Goal: Task Accomplishment & Management: Manage account settings

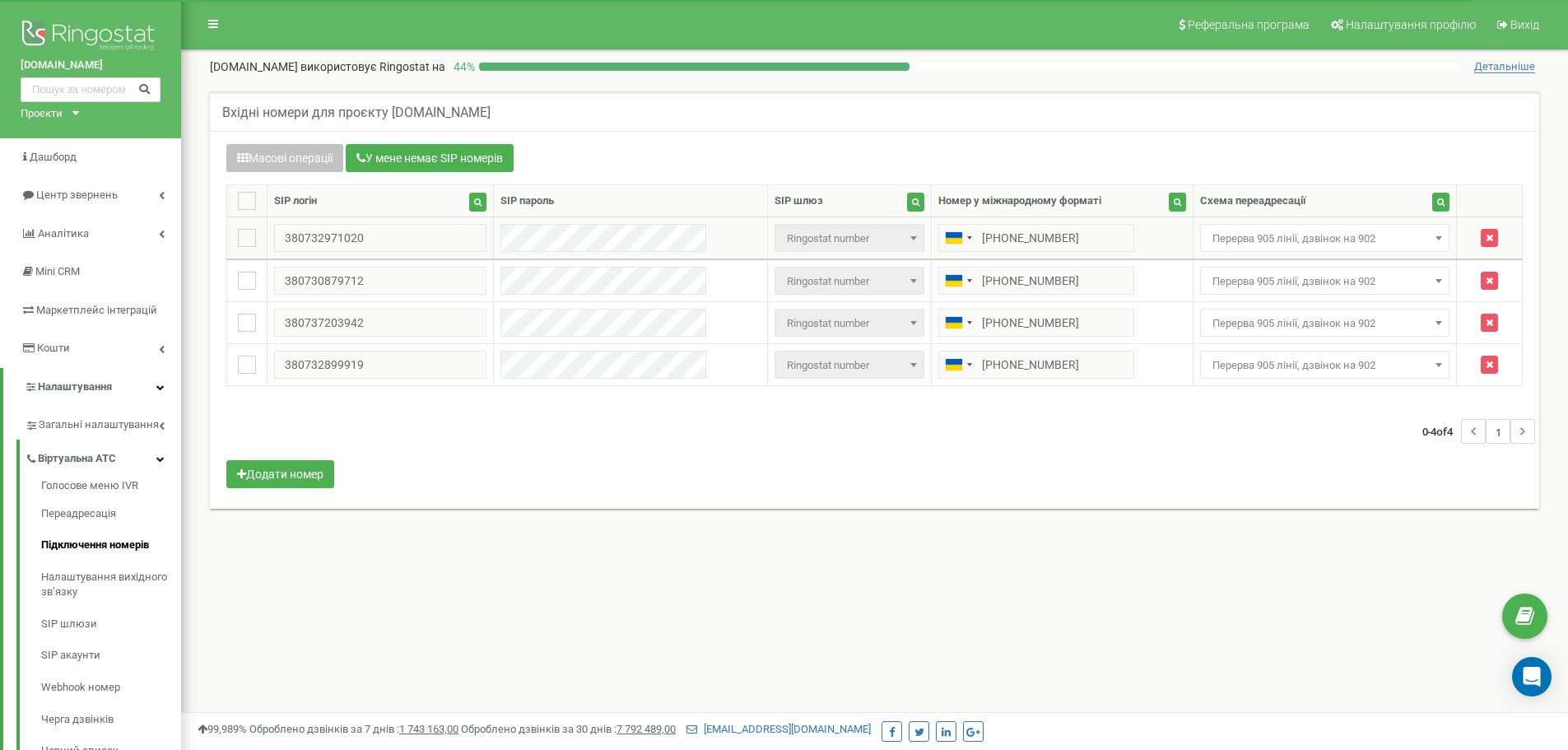
click at [1283, 226] on span "Перерва 905 лінії, дзвінок на 902" at bounding box center [1325, 238] width 250 height 28
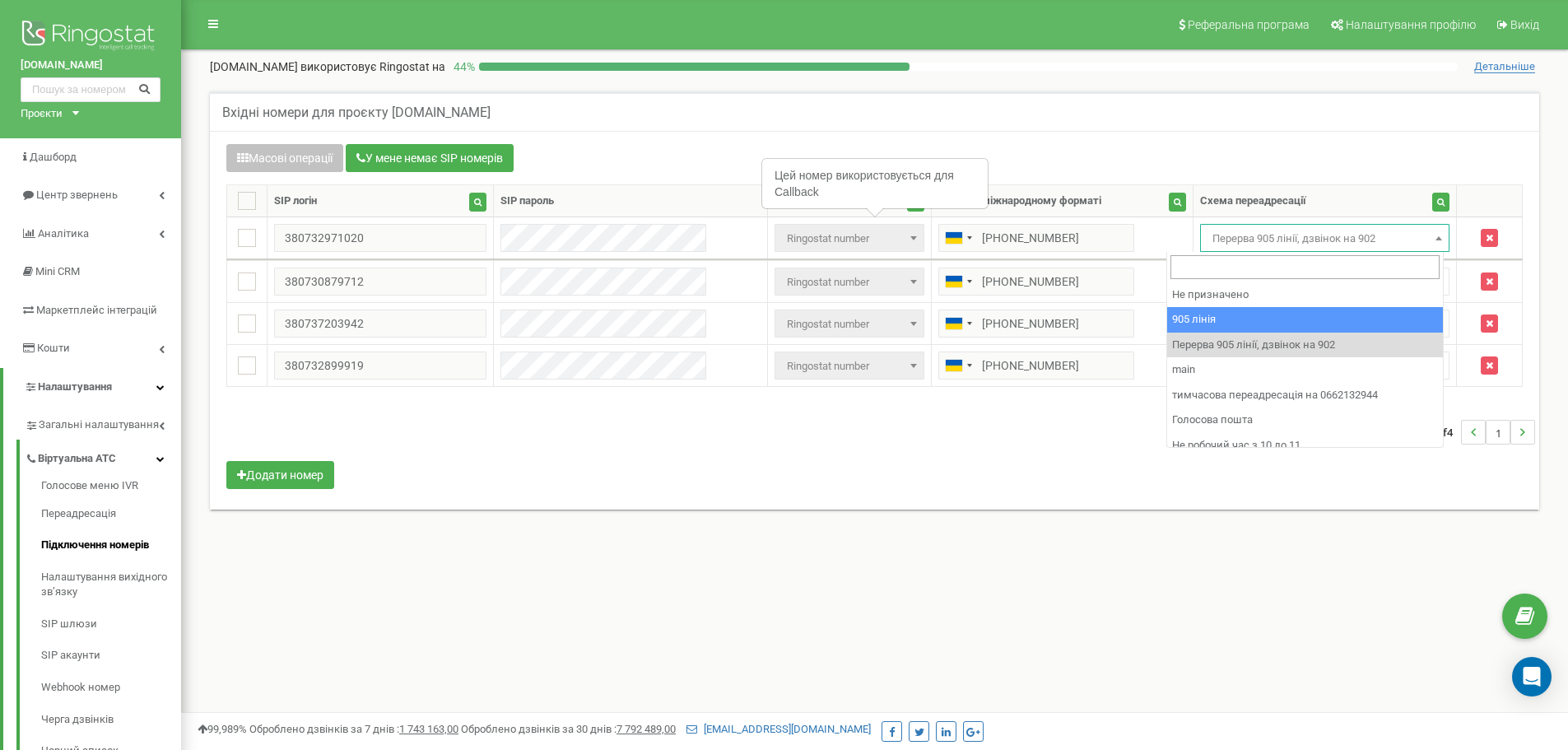
drag, startPoint x: 1233, startPoint y: 329, endPoint x: 1230, endPoint y: 299, distance: 30.1
select select "173559"
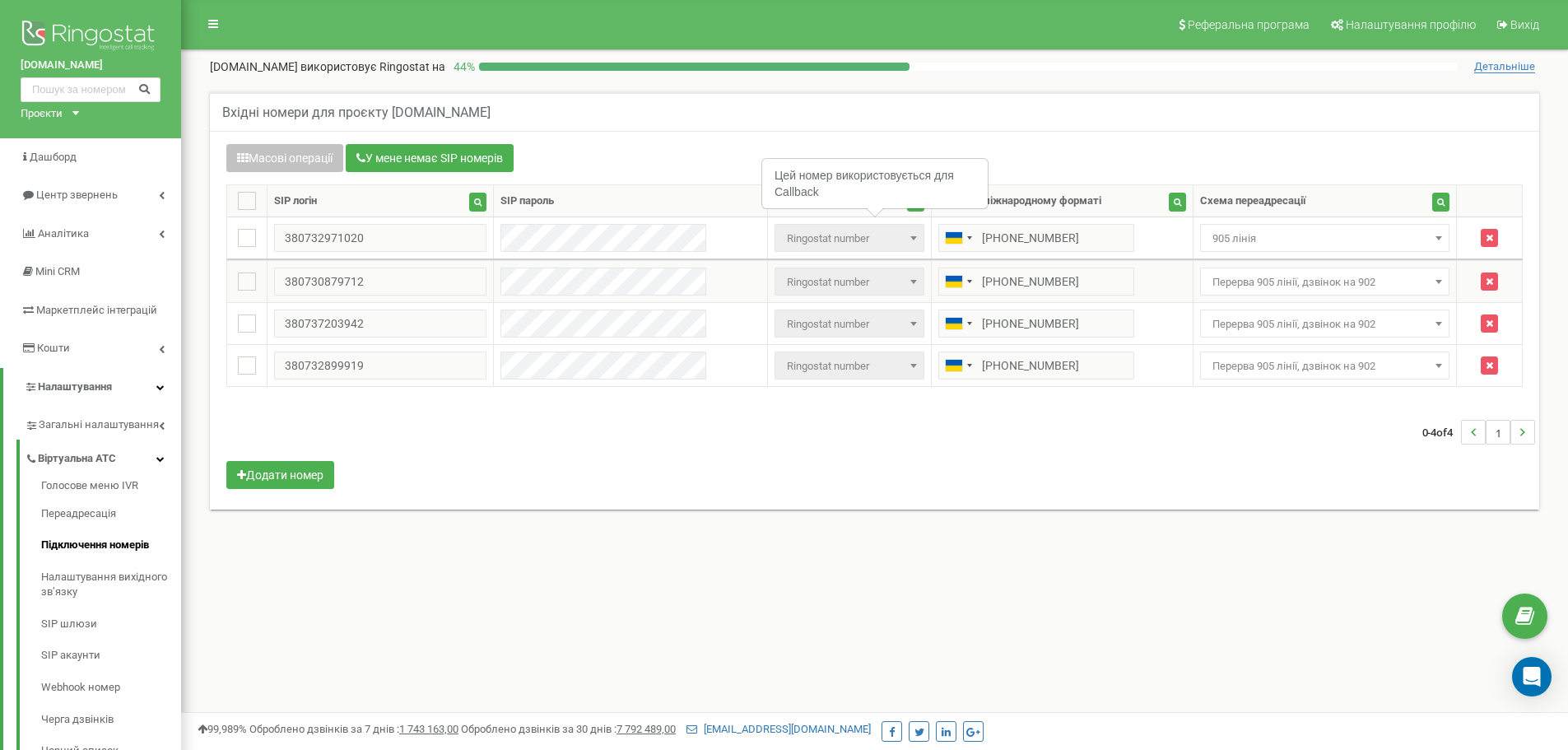
click at [1231, 296] on td "Не призначено 905 лінія Перерва 905 лінії, дзвінок на 902 main тимчасова переад…" at bounding box center [1324, 281] width 264 height 42
click at [1237, 284] on span "Перерва 905 лінії, дзвінок на 902" at bounding box center [1325, 282] width 239 height 23
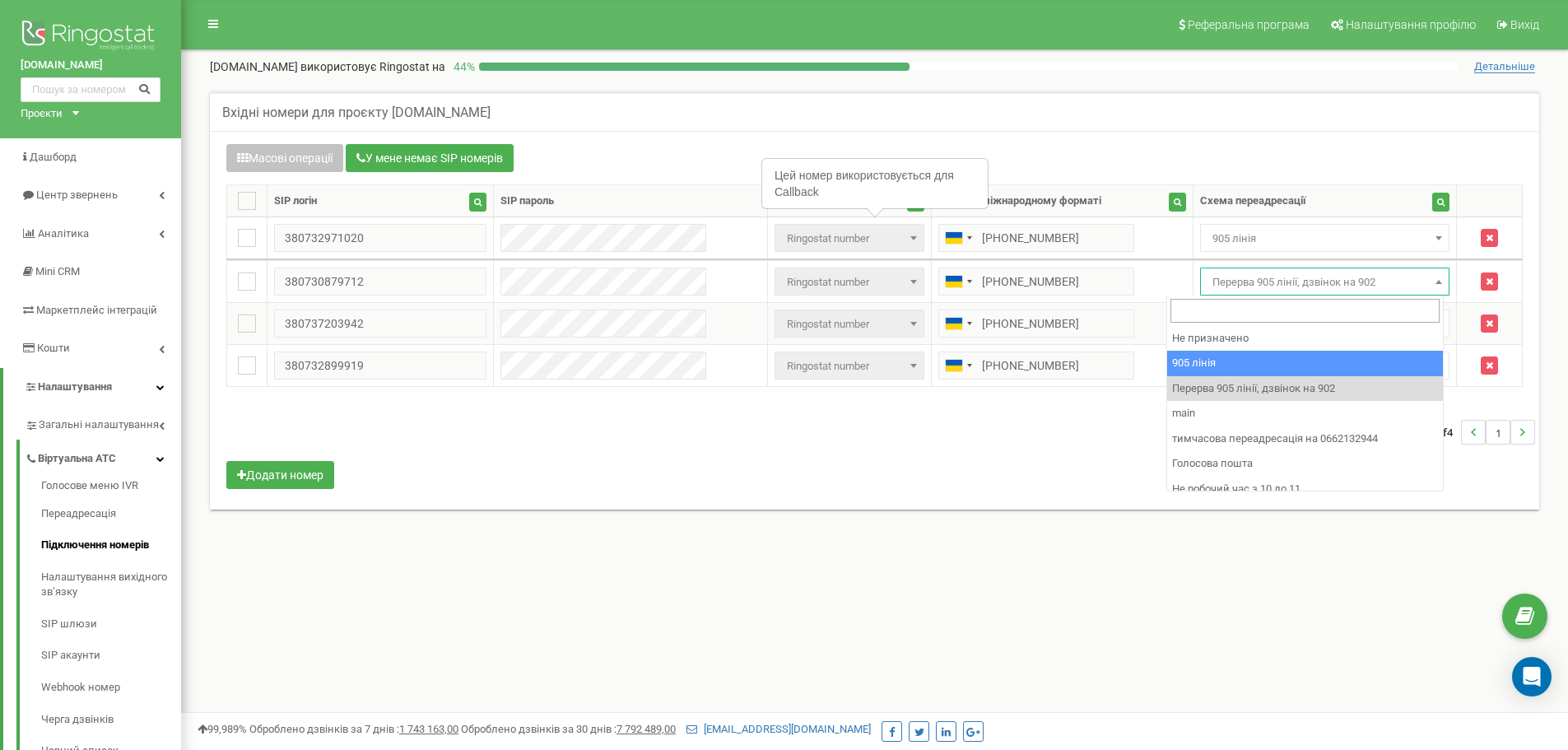
select select "173559"
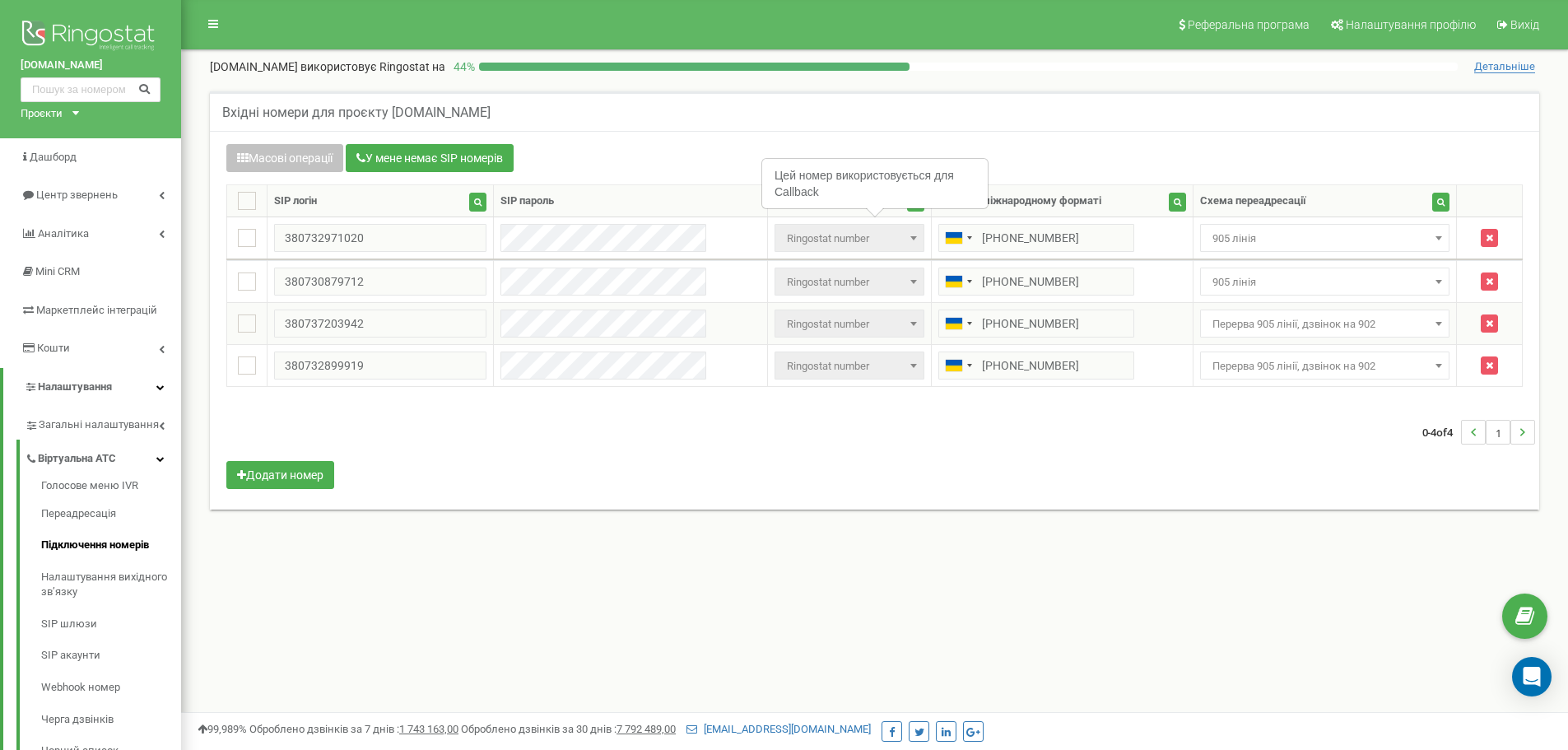
click at [1214, 333] on span "Перерва 905 лінії, дзвінок на 902" at bounding box center [1325, 325] width 239 height 23
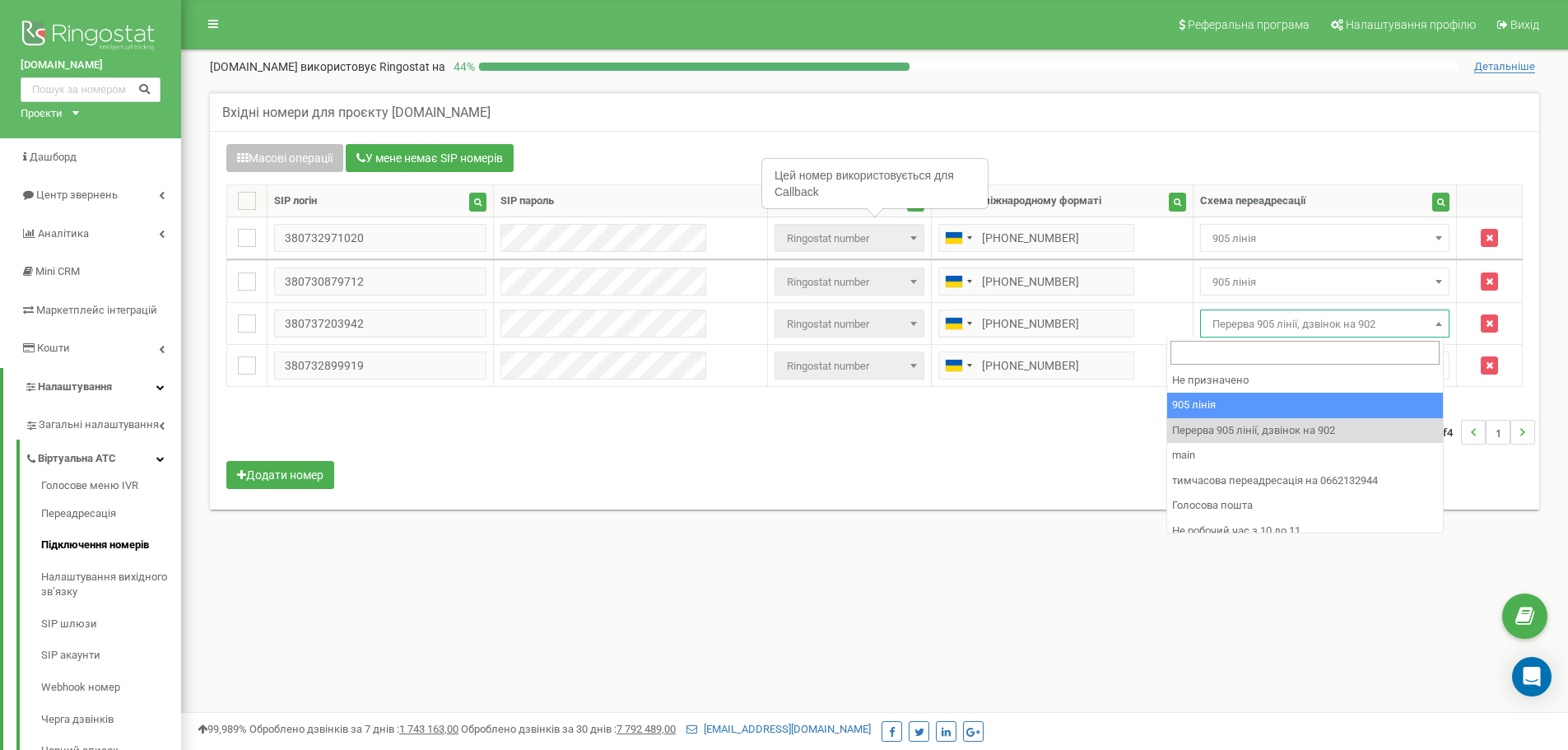
drag, startPoint x: 1211, startPoint y: 400, endPoint x: 1211, endPoint y: 377, distance: 23.0
select select "173559"
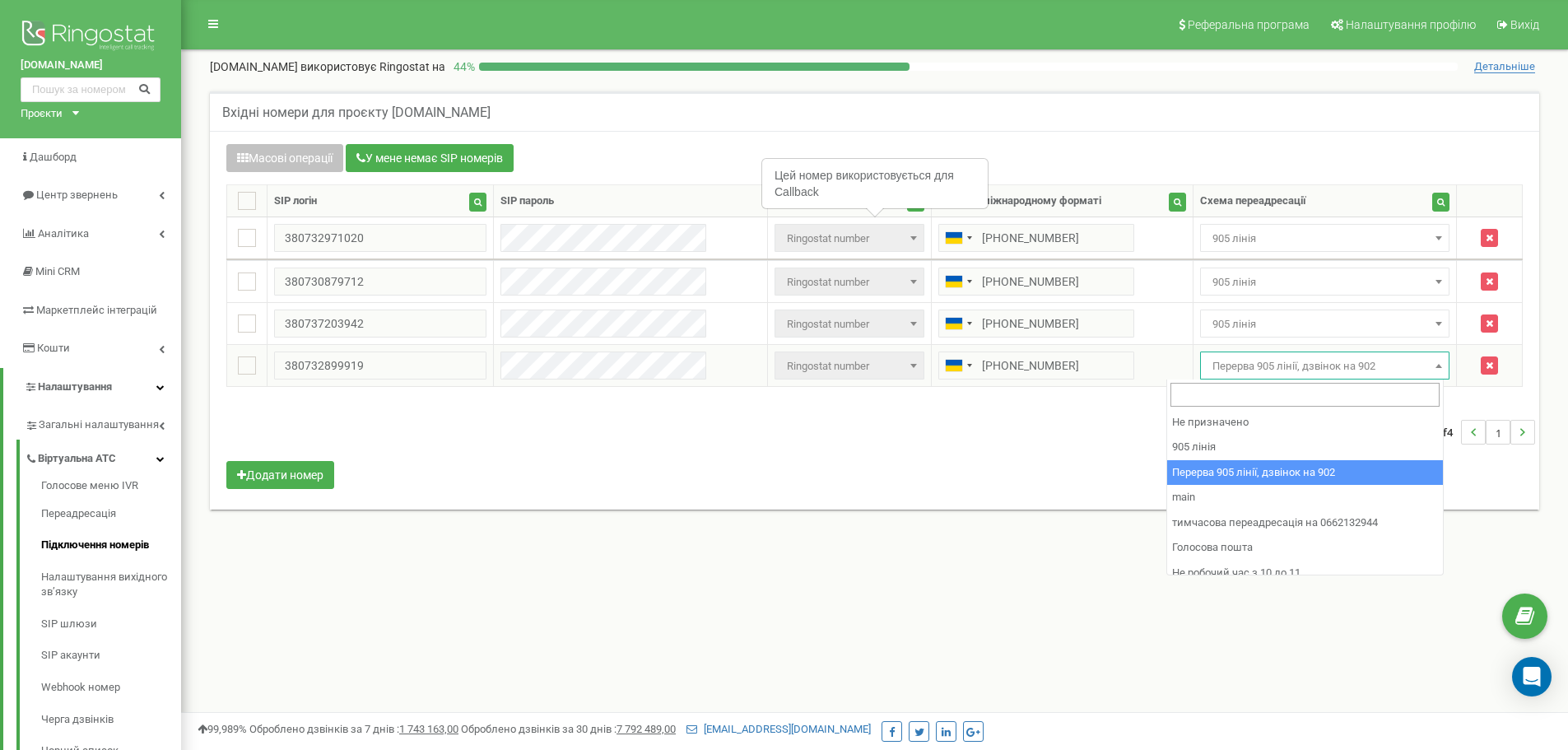
click at [1219, 362] on span "Перерва 905 лінії, дзвінок на 902" at bounding box center [1325, 366] width 239 height 23
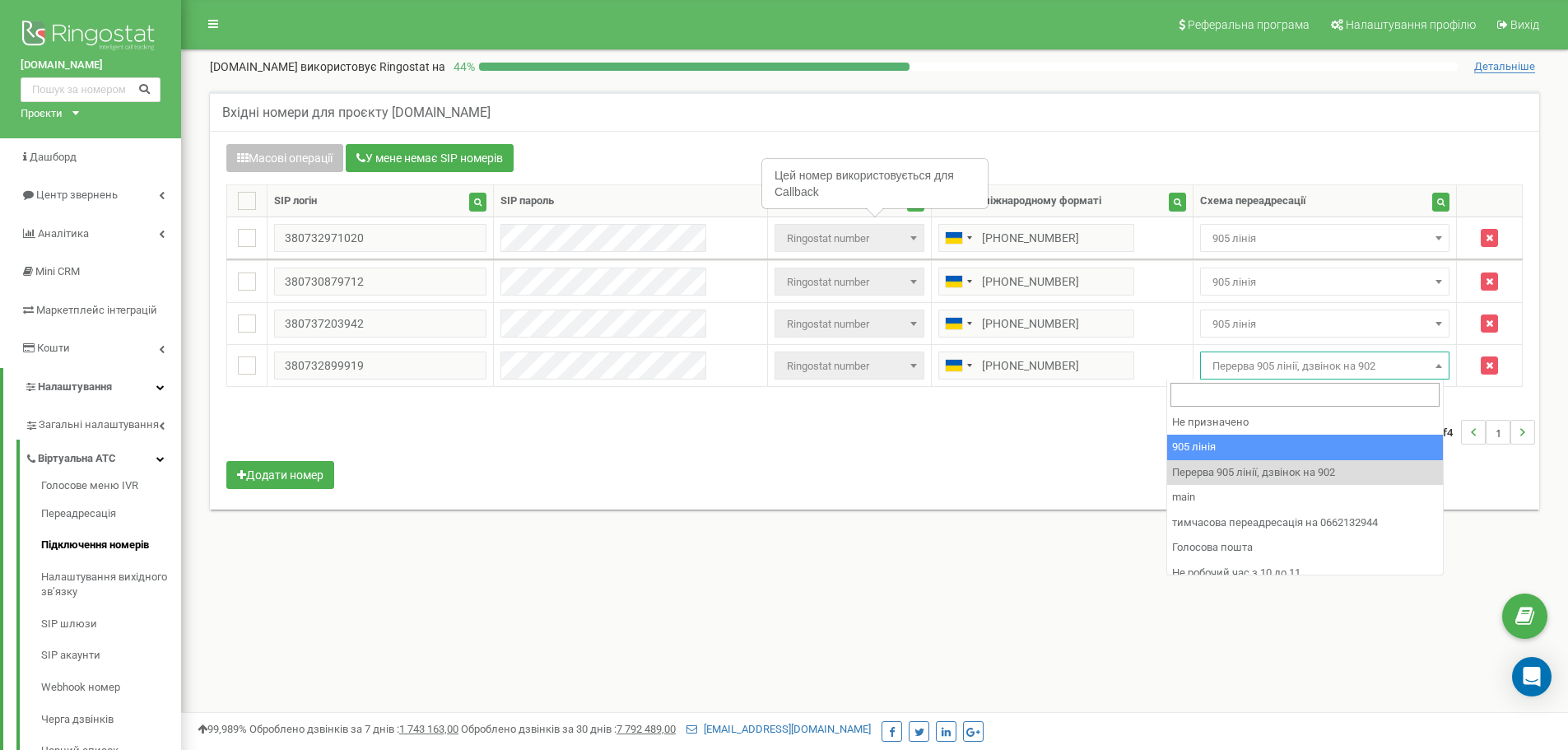
select select "173559"
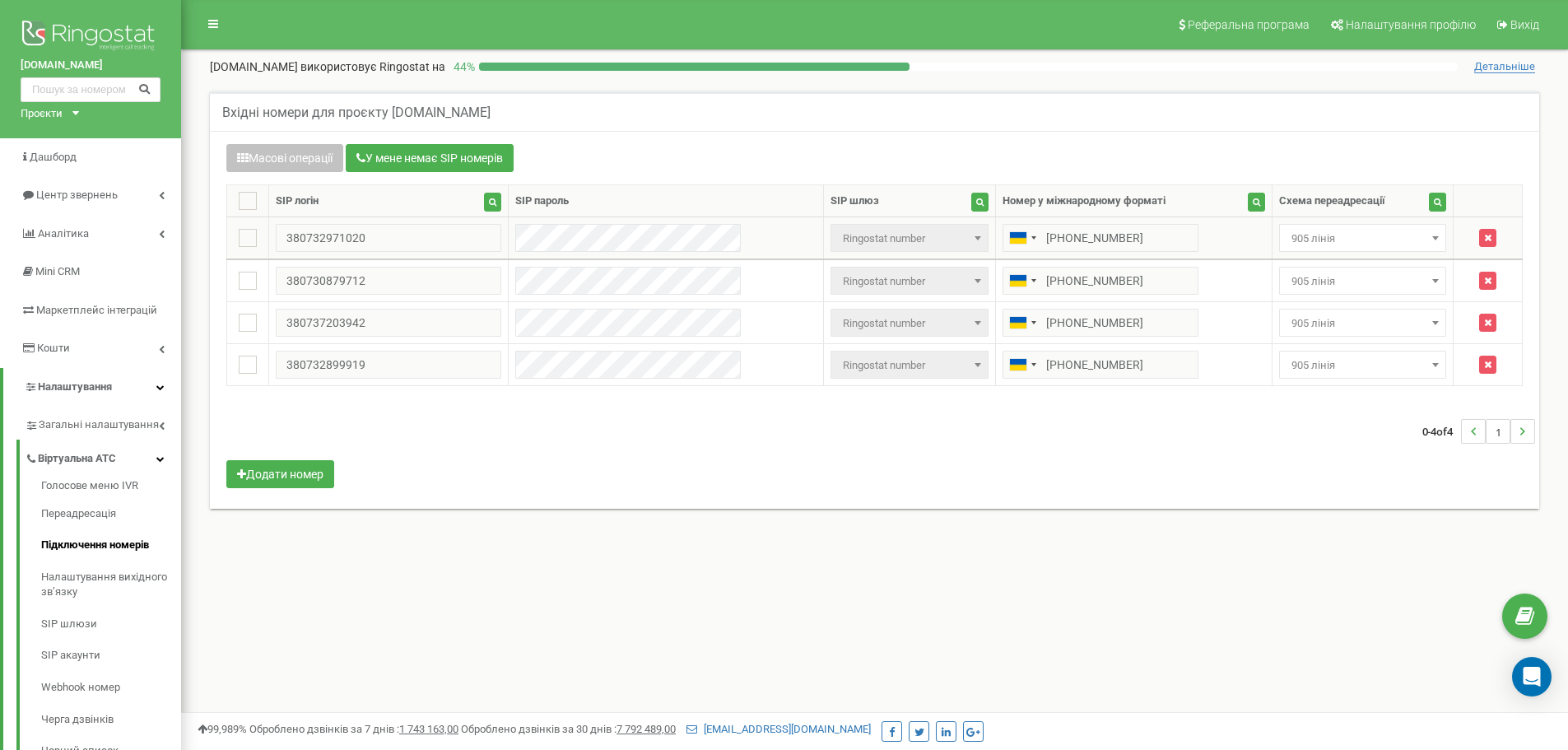
click at [1294, 251] on span "905 лінія" at bounding box center [1362, 238] width 167 height 28
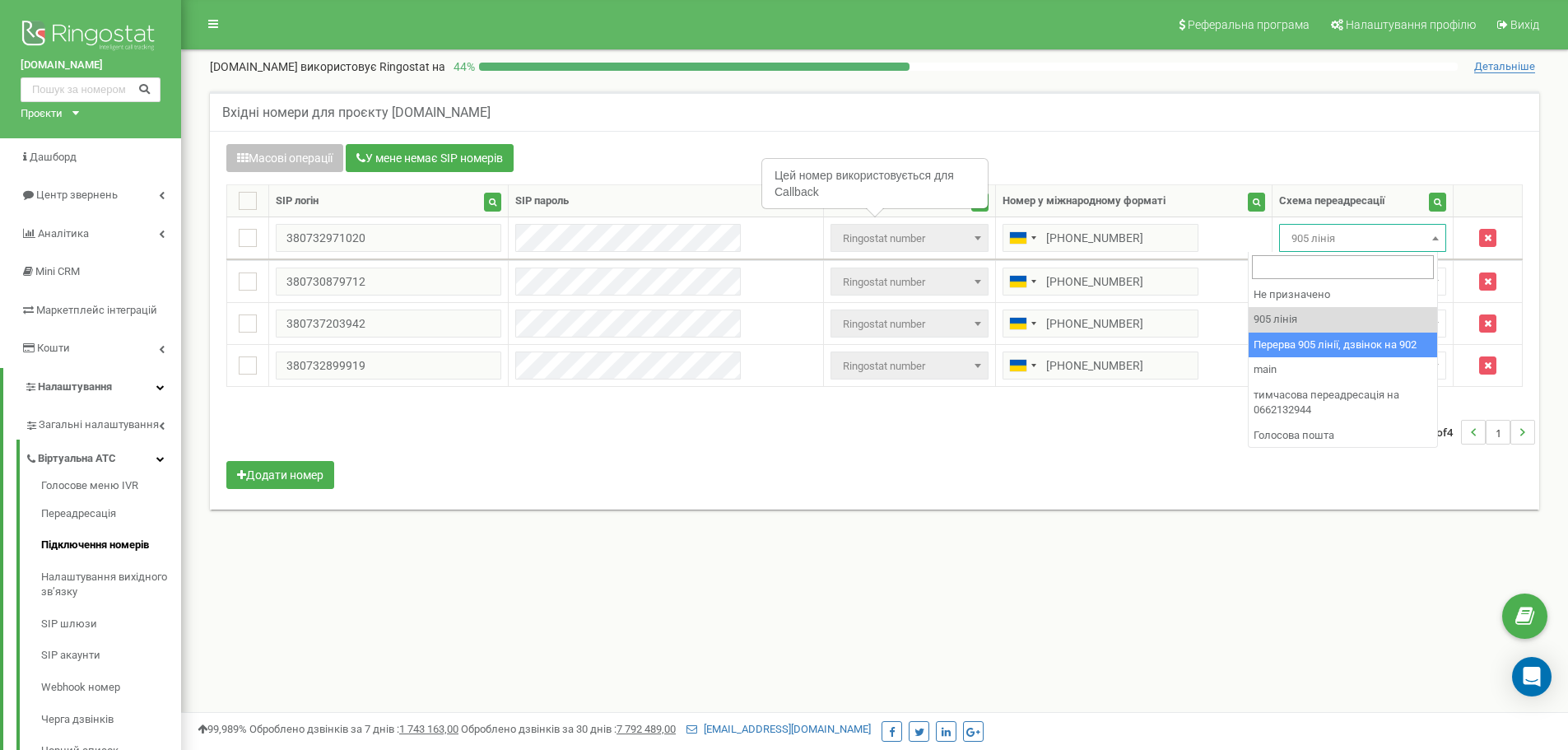
select select "173564"
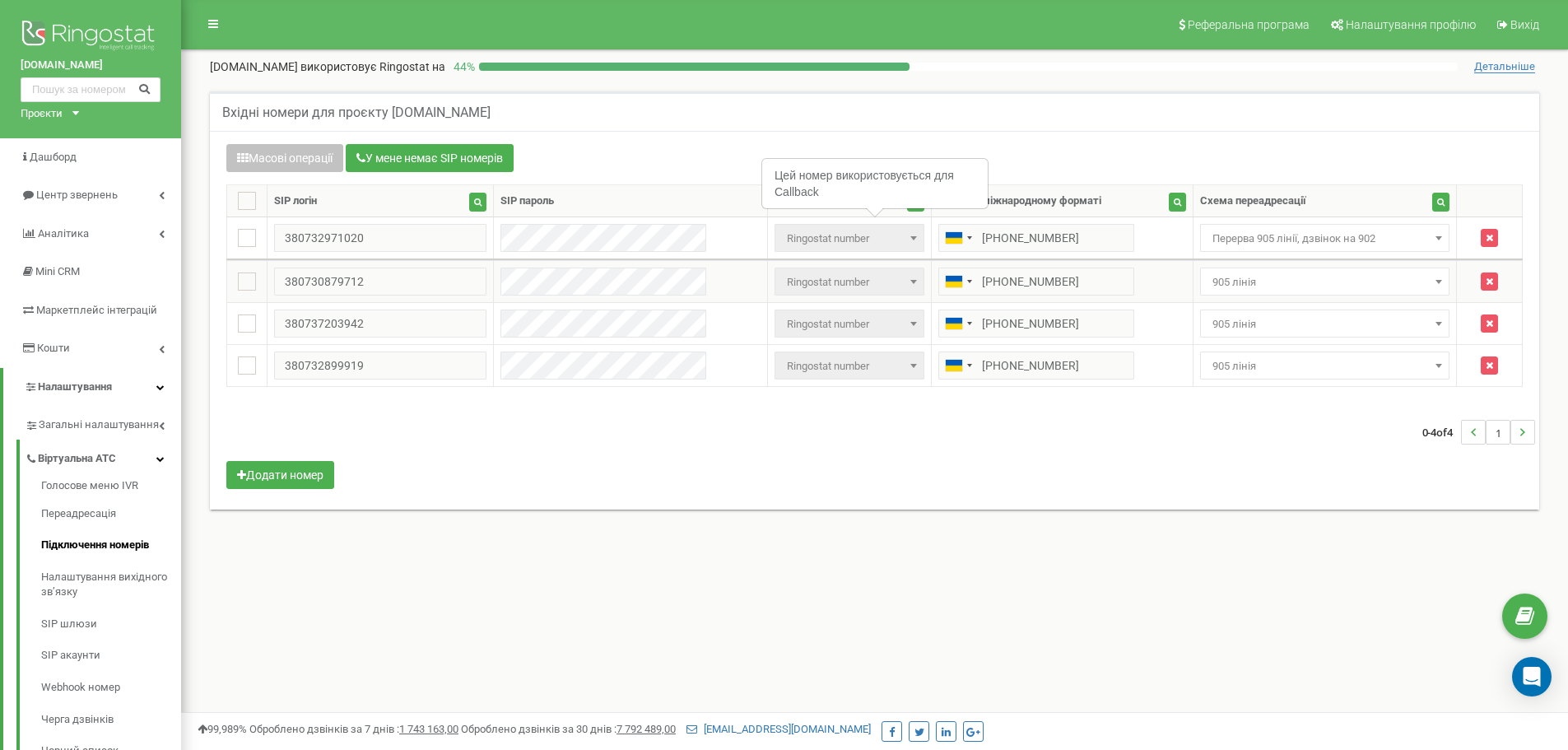
click at [1311, 282] on span "905 лінія" at bounding box center [1325, 282] width 239 height 23
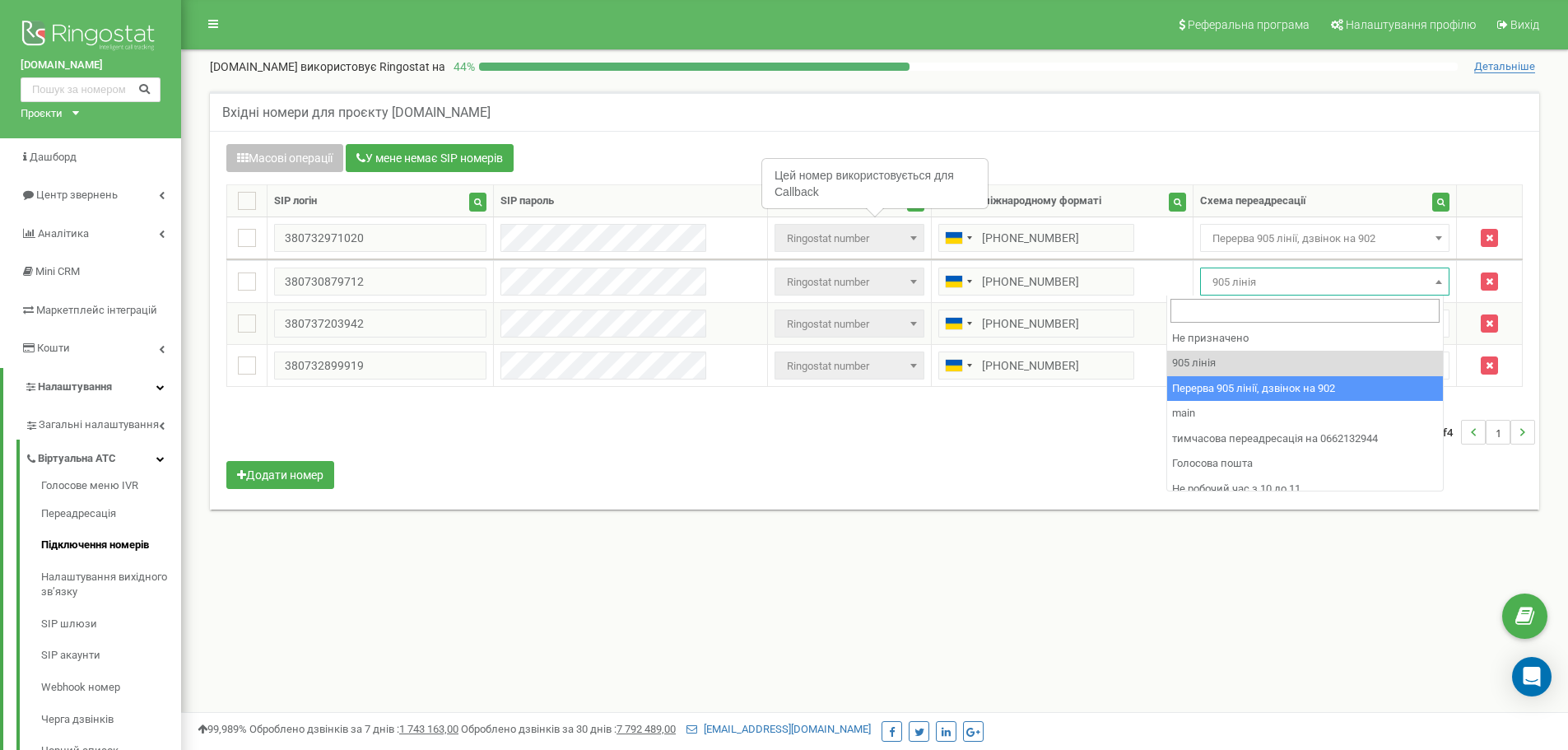
select select "173564"
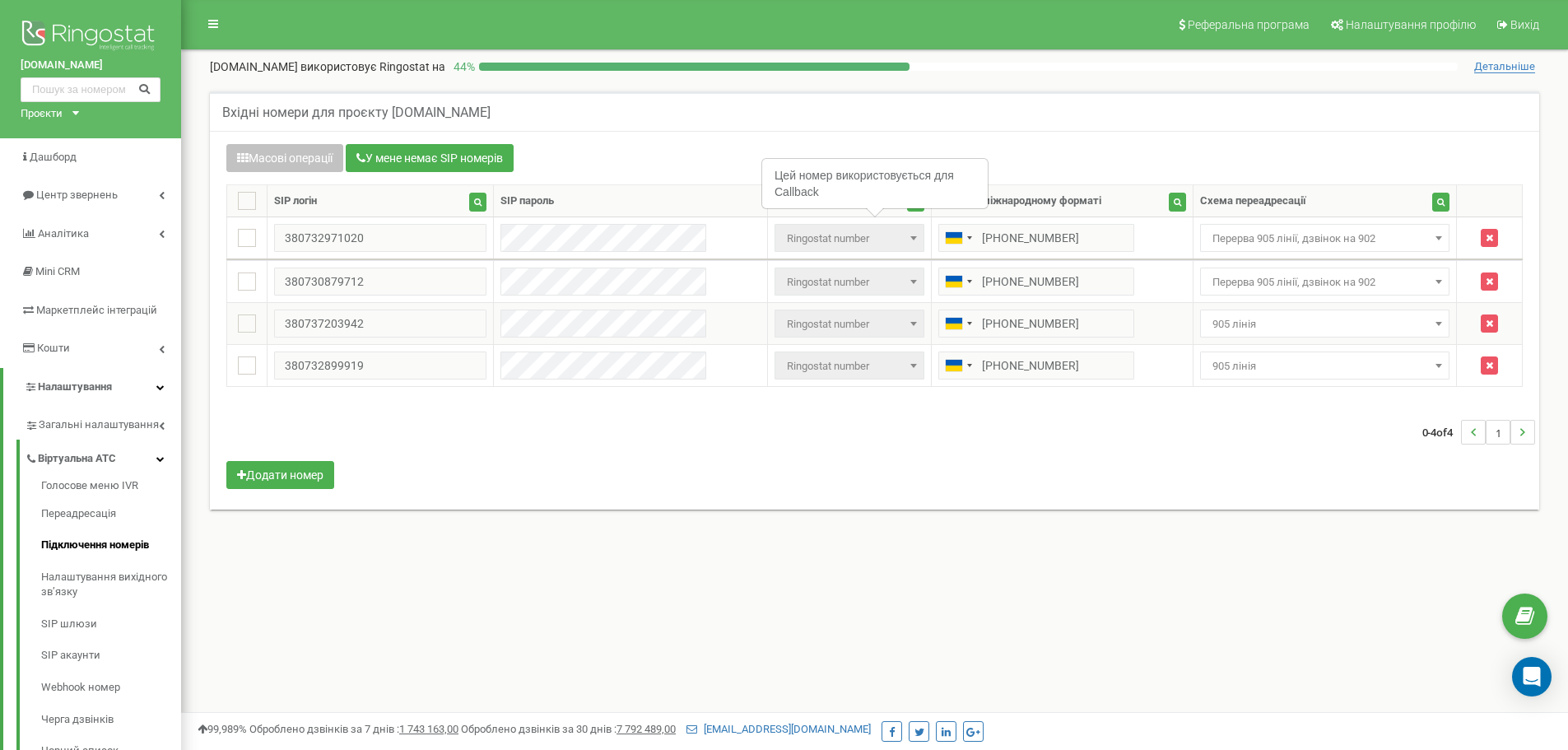
click at [1280, 325] on span "905 лінія" at bounding box center [1325, 325] width 239 height 23
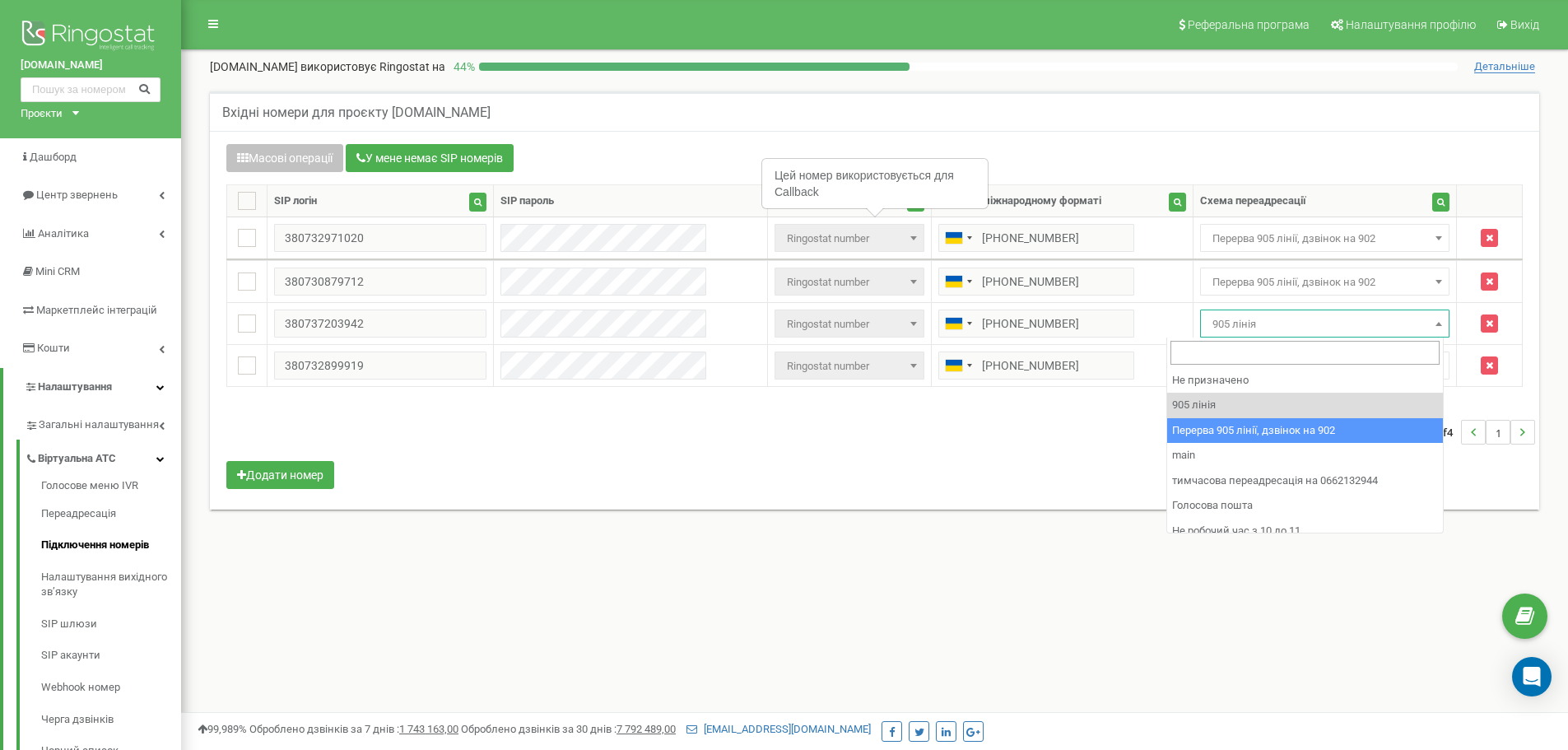
select select "173564"
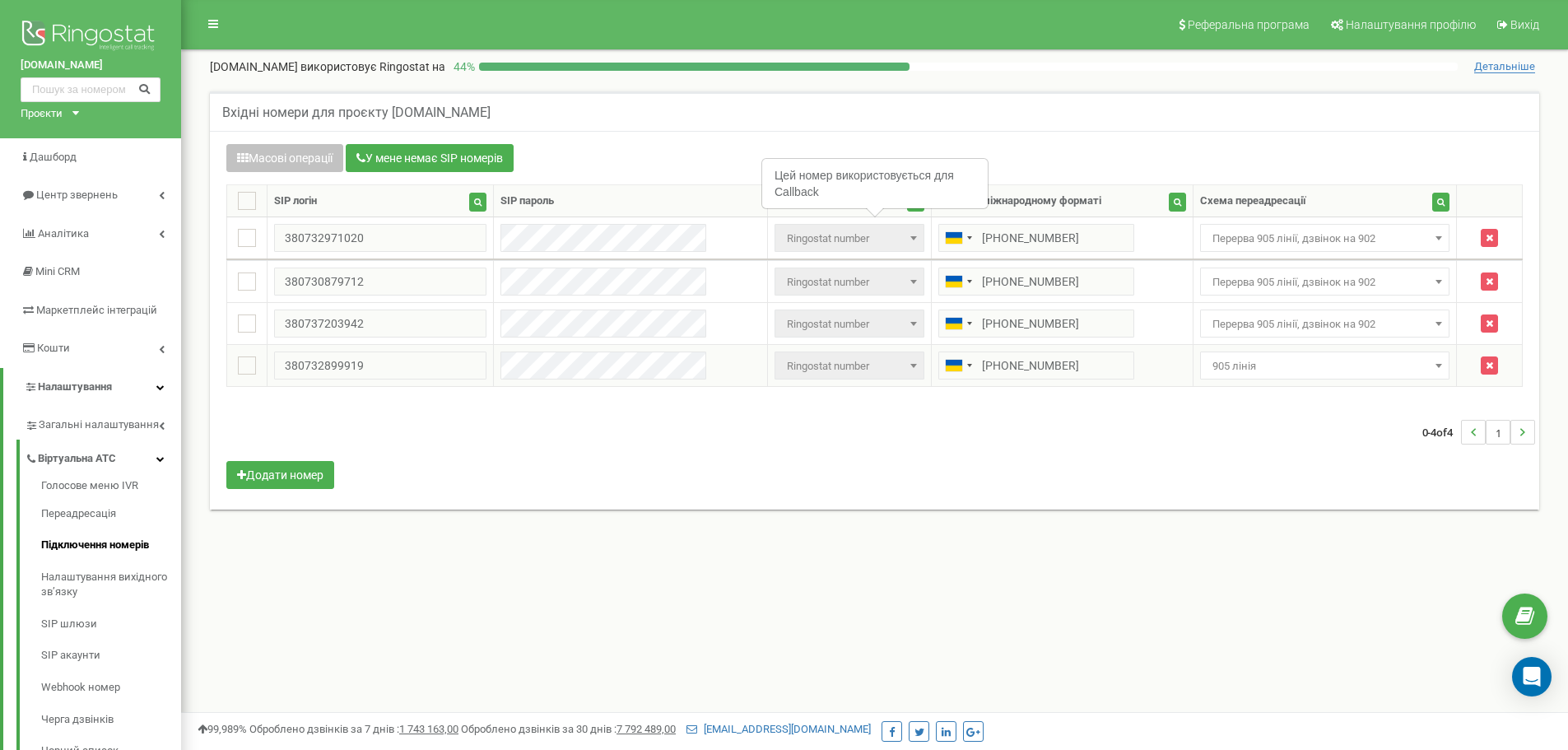
click at [1266, 364] on span "905 лінія" at bounding box center [1325, 366] width 239 height 23
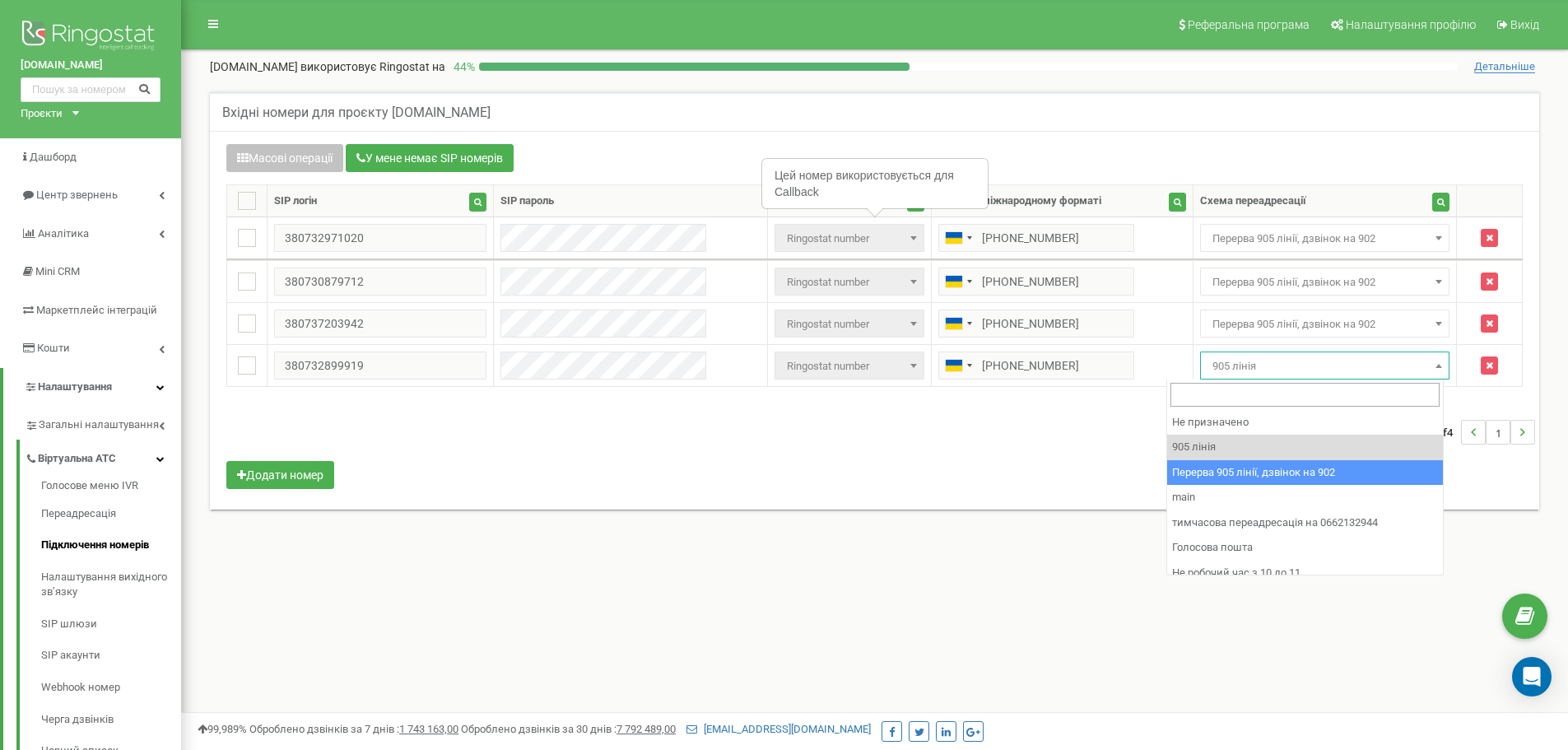
select select "173564"
